Goal: Task Accomplishment & Management: Use online tool/utility

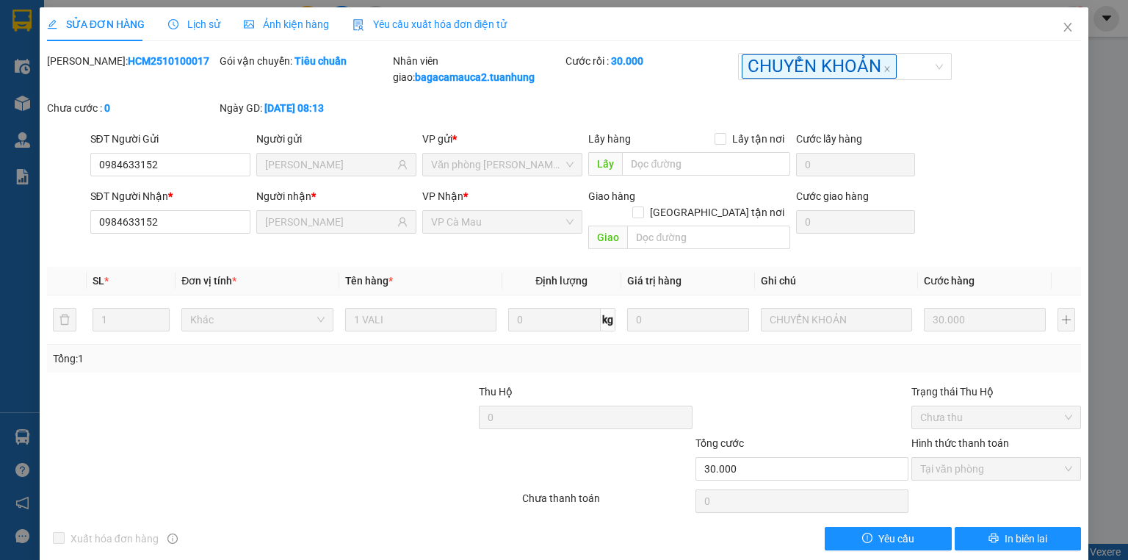
click at [1064, 23] on icon "close" at bounding box center [1068, 27] width 12 height 12
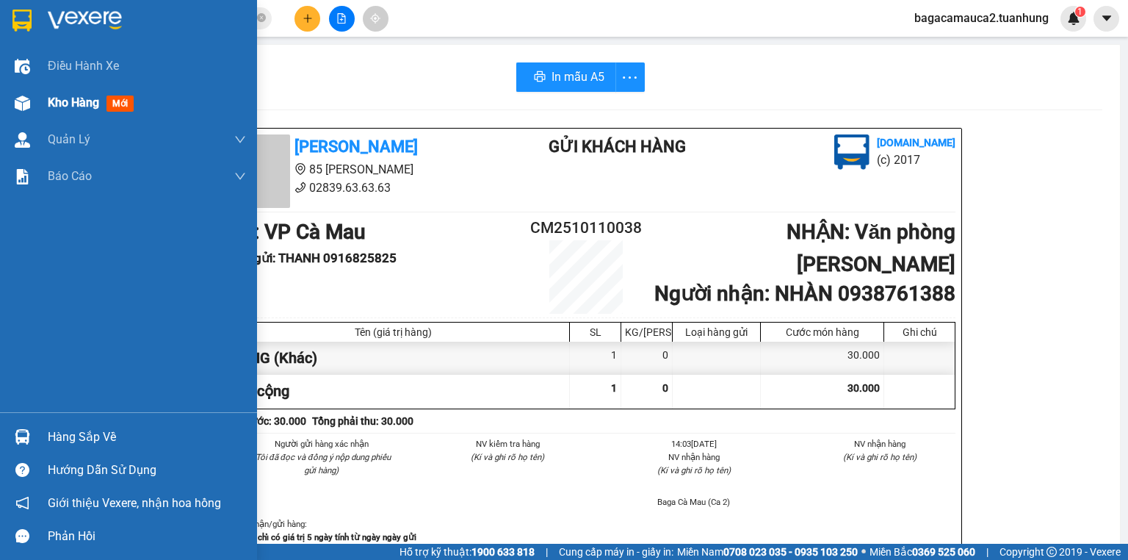
click at [18, 103] on img at bounding box center [22, 102] width 15 height 15
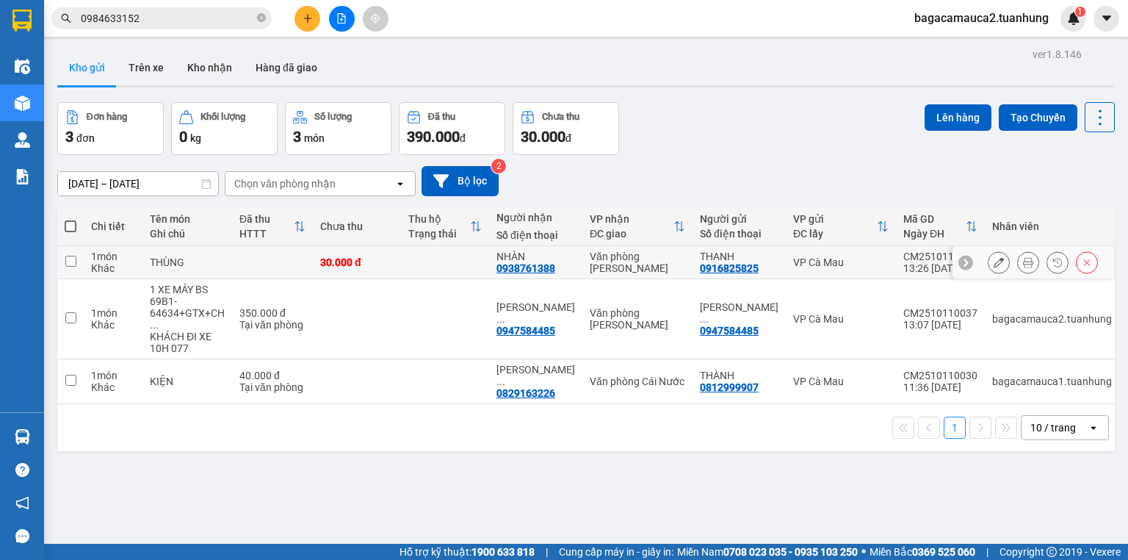
click at [439, 262] on td at bounding box center [445, 262] width 88 height 33
checkbox input "true"
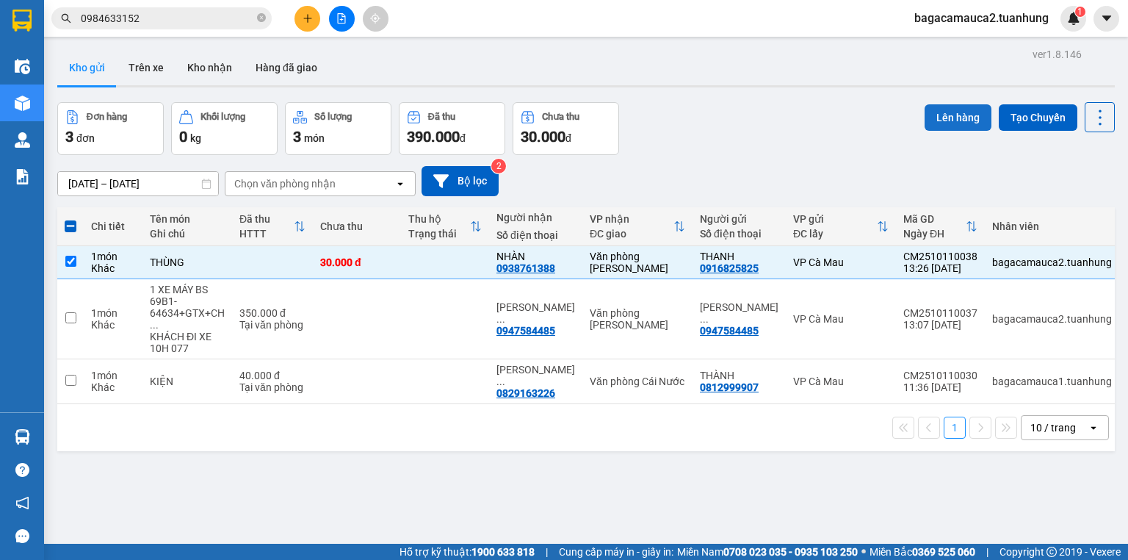
click at [961, 115] on button "Lên hàng" at bounding box center [957, 117] width 67 height 26
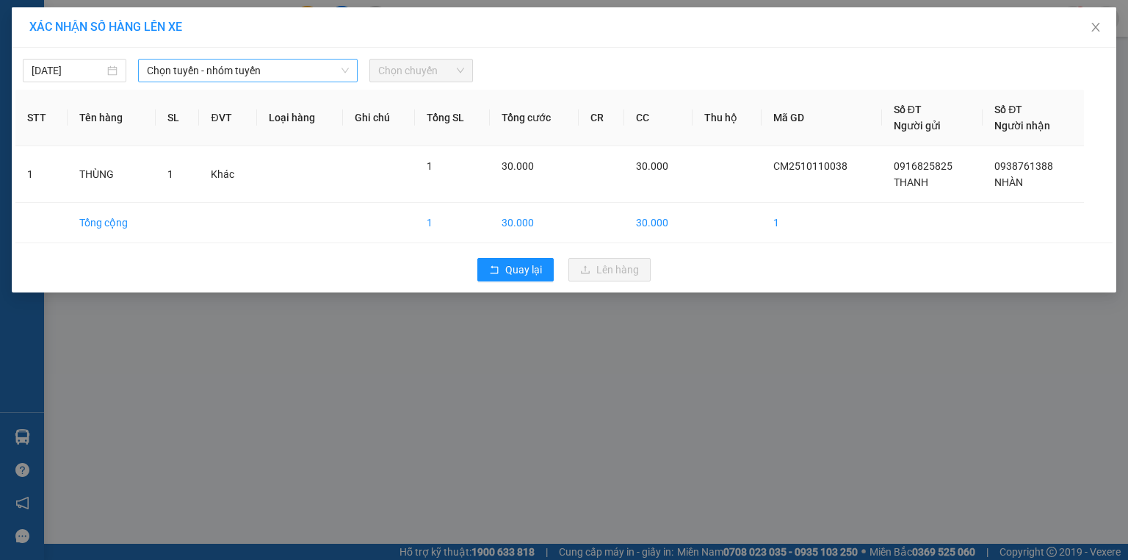
click at [249, 62] on span "Chọn tuyến - nhóm tuyến" at bounding box center [248, 70] width 202 height 22
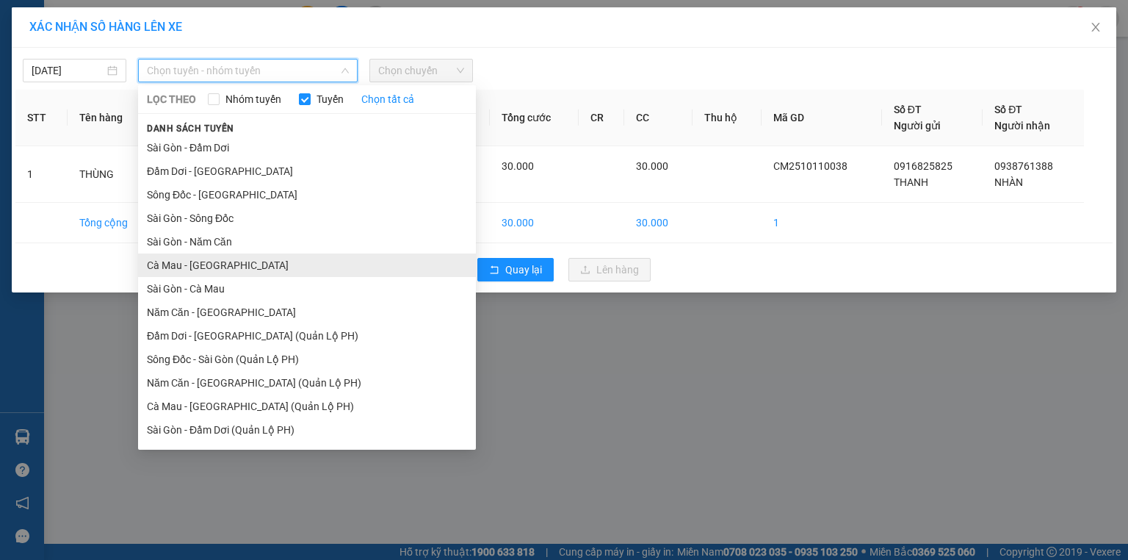
click at [220, 264] on li "Cà Mau - [GEOGRAPHIC_DATA]" at bounding box center [307, 264] width 338 height 23
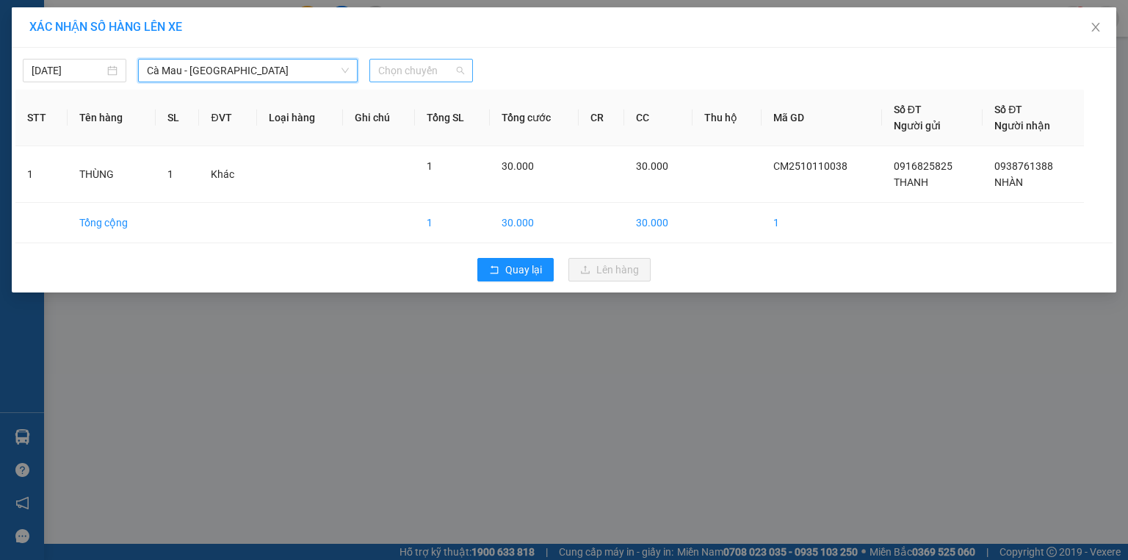
click at [436, 75] on span "Chọn chuyến" at bounding box center [421, 70] width 86 height 22
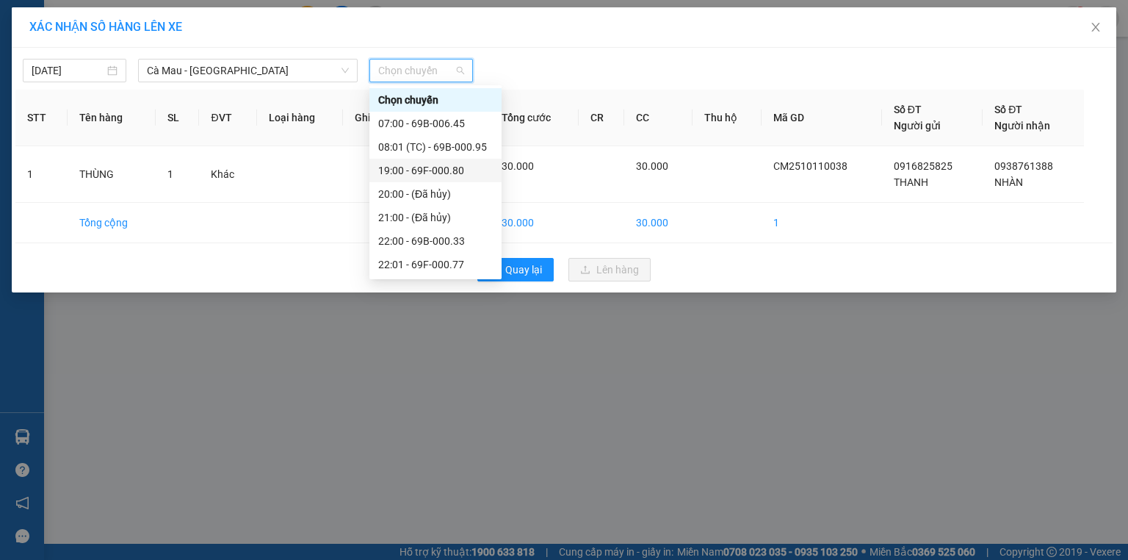
click at [425, 167] on div "19:00 - 69F-000.80" at bounding box center [435, 170] width 115 height 16
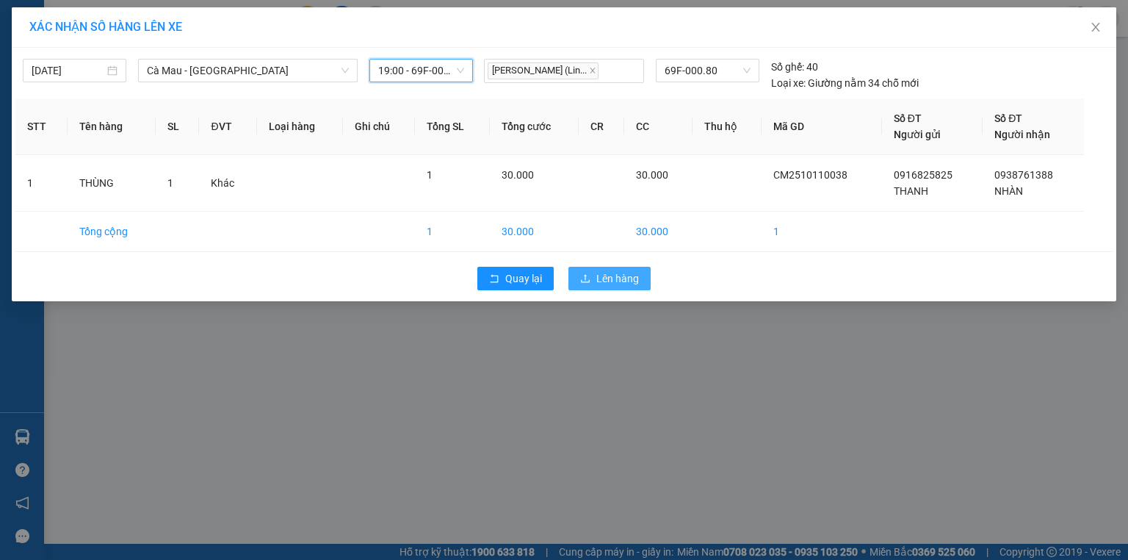
click at [600, 278] on span "Lên hàng" at bounding box center [617, 278] width 43 height 16
